Goal: Use online tool/utility

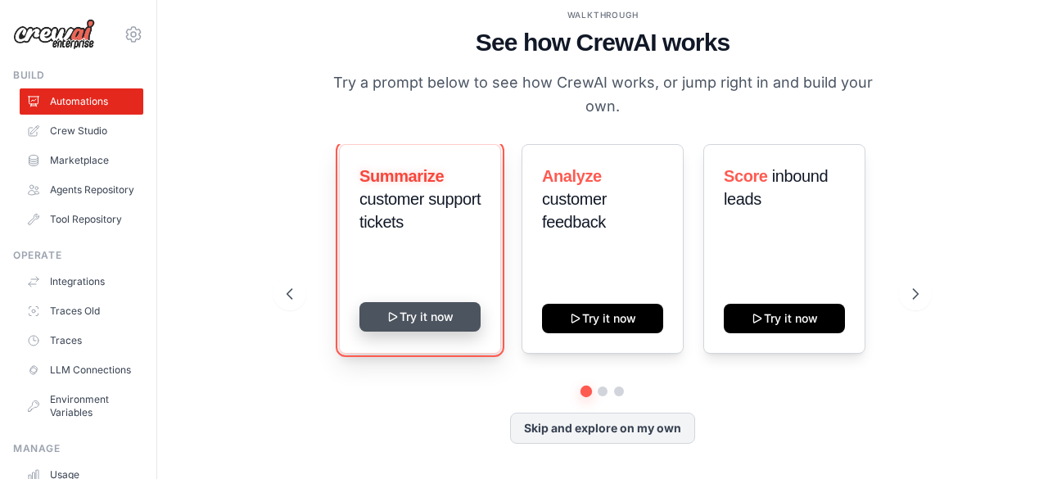
click at [458, 306] on button "Try it now" at bounding box center [420, 316] width 121 height 29
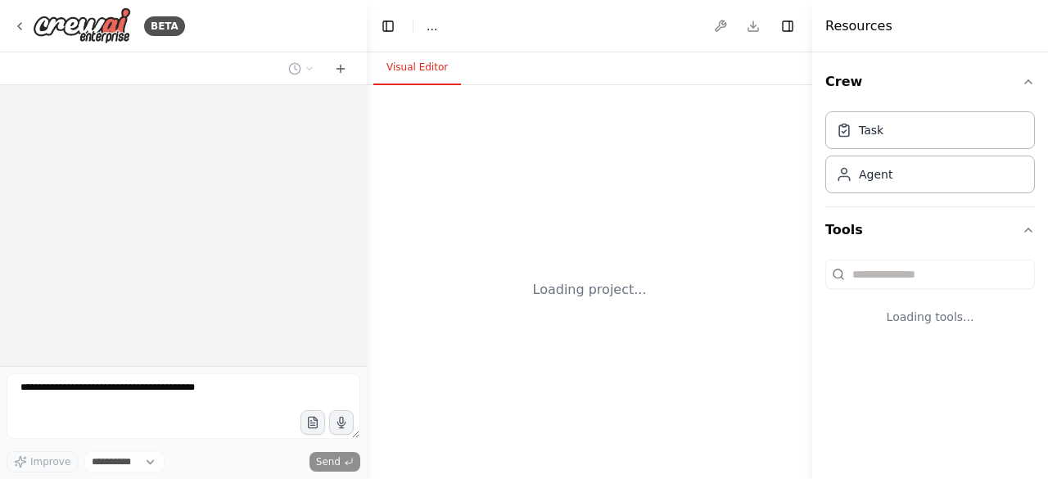
select select "****"
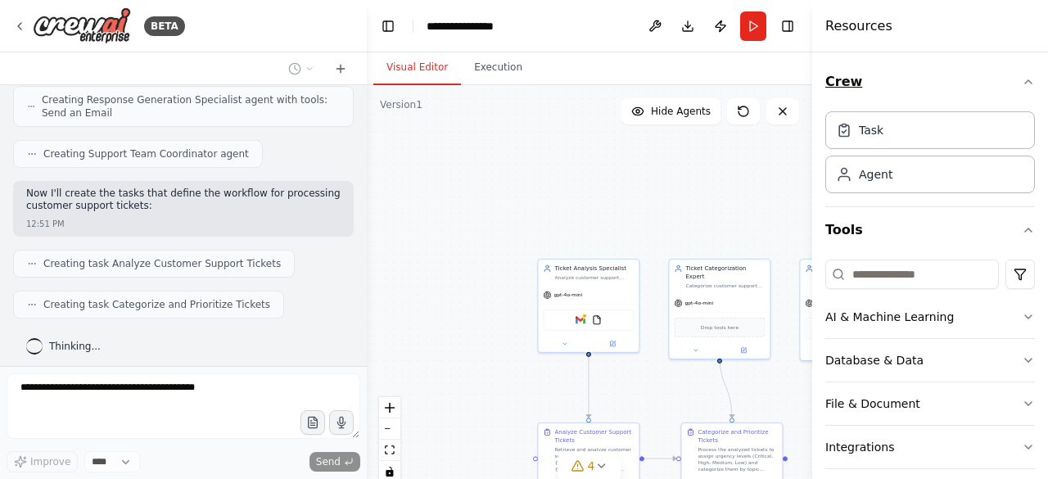
scroll to position [641, 0]
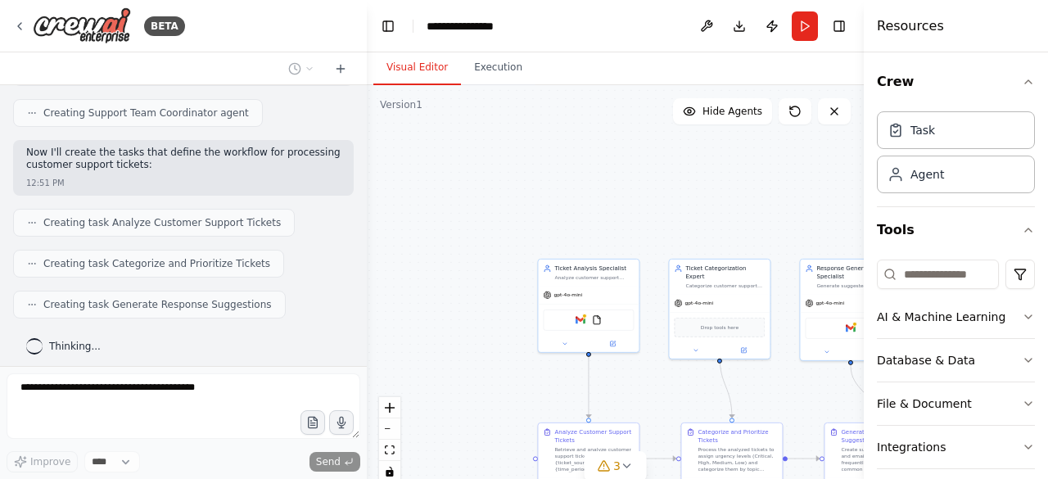
drag, startPoint x: 813, startPoint y: 66, endPoint x: 1018, endPoint y: 52, distance: 206.1
click at [1018, 52] on div "Resources Crew Task Agent Tools AI & Machine Learning Database & Data File & Do…" at bounding box center [956, 239] width 184 height 479
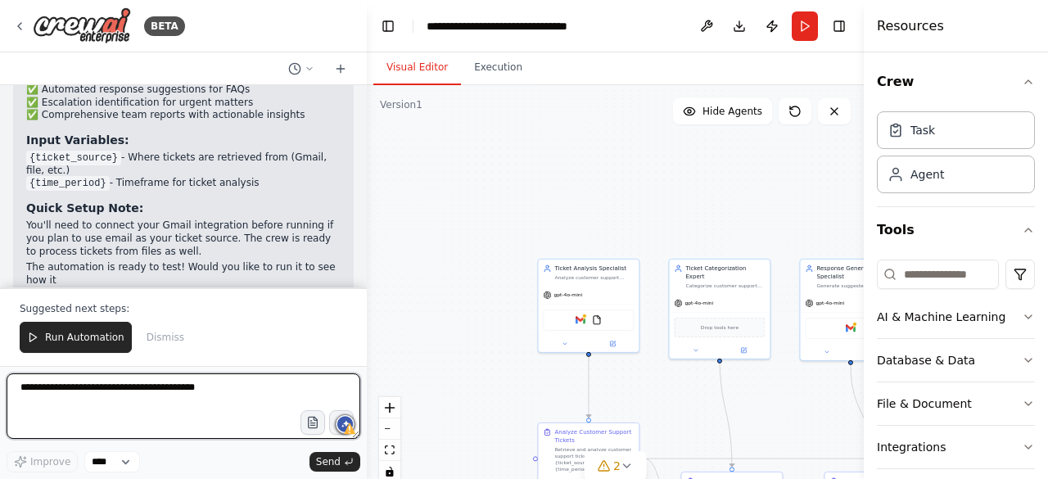
scroll to position [1540, 0]
